Goal: Task Accomplishment & Management: Manage account settings

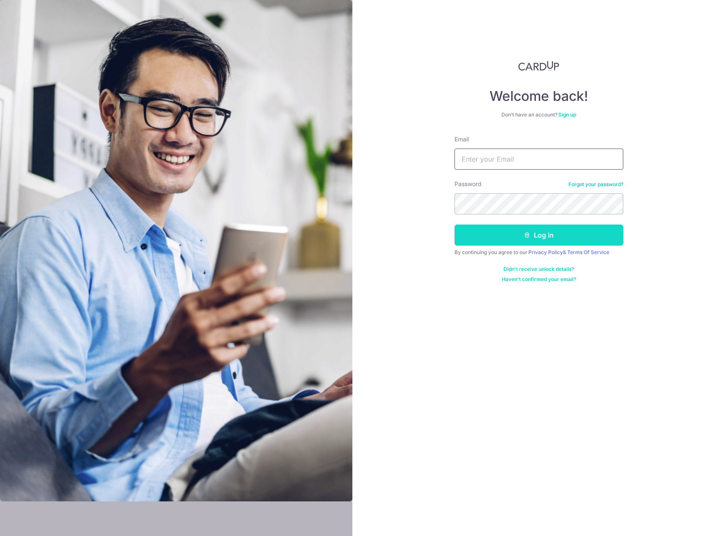
type input "[EMAIL_ADDRESS][DOMAIN_NAME]"
click at [508, 228] on button "Log in" at bounding box center [538, 234] width 169 height 21
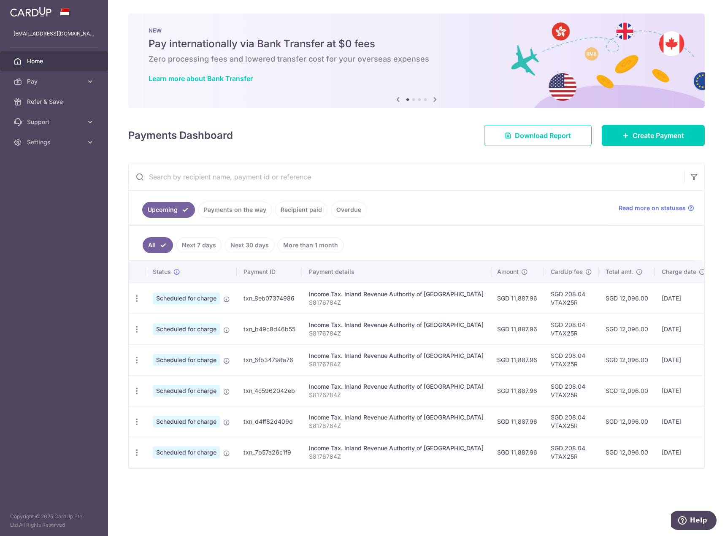
click at [303, 208] on link "Recipient paid" at bounding box center [301, 210] width 52 height 16
